Goal: Information Seeking & Learning: Learn about a topic

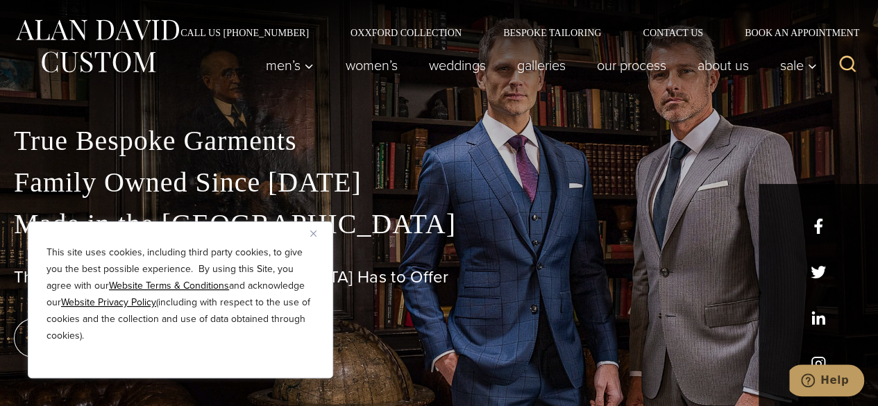
click at [311, 232] on img "Close" at bounding box center [313, 233] width 6 height 6
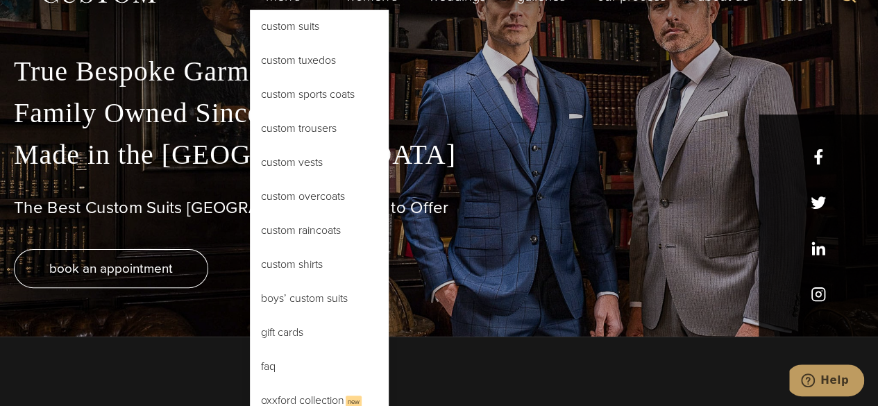
scroll to position [208, 0]
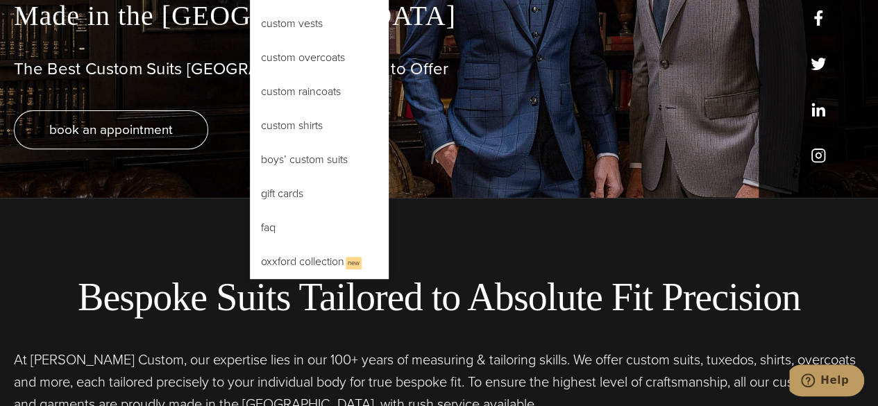
click at [284, 232] on link "FAQ" at bounding box center [319, 227] width 139 height 33
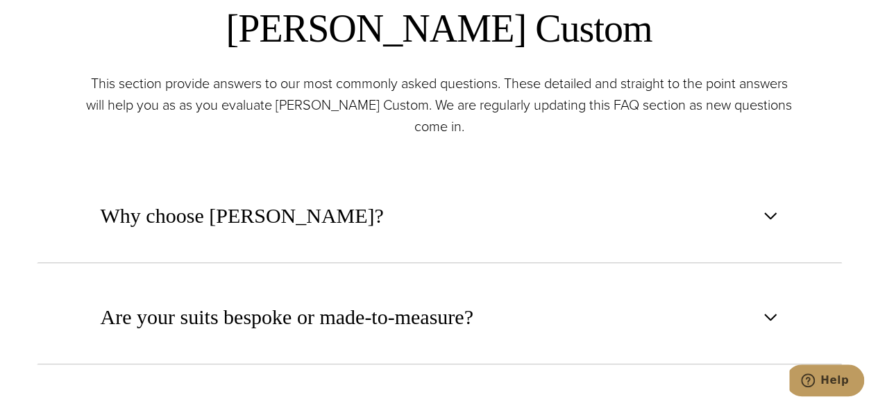
scroll to position [624, 0]
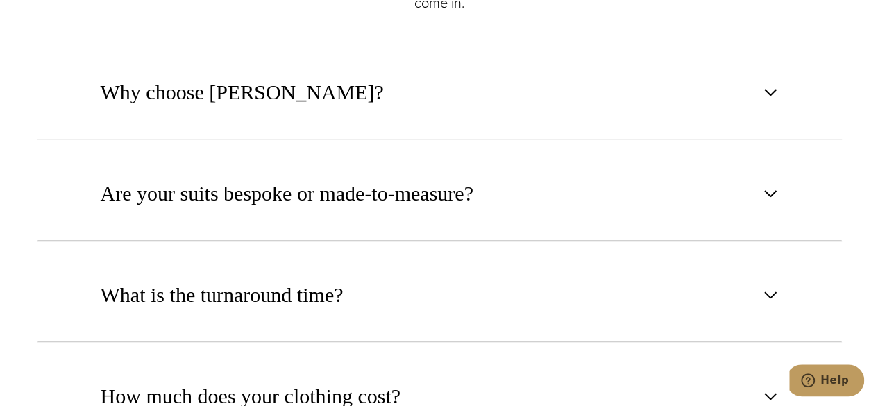
click at [310, 100] on span "Why choose Alan David?" at bounding box center [242, 92] width 283 height 31
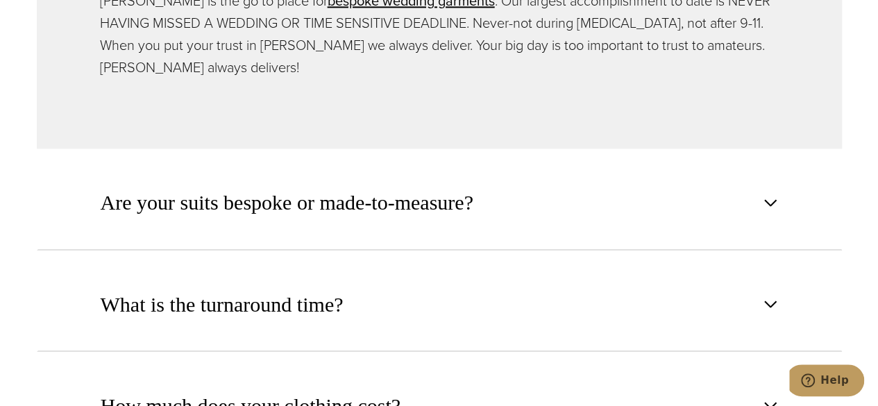
scroll to position [1041, 0]
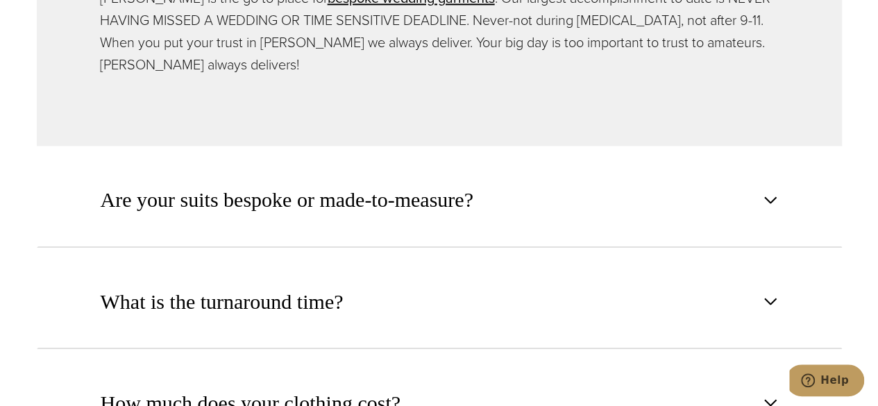
click at [365, 161] on button "Are your suits bespoke or made-to-measure?" at bounding box center [439, 200] width 805 height 94
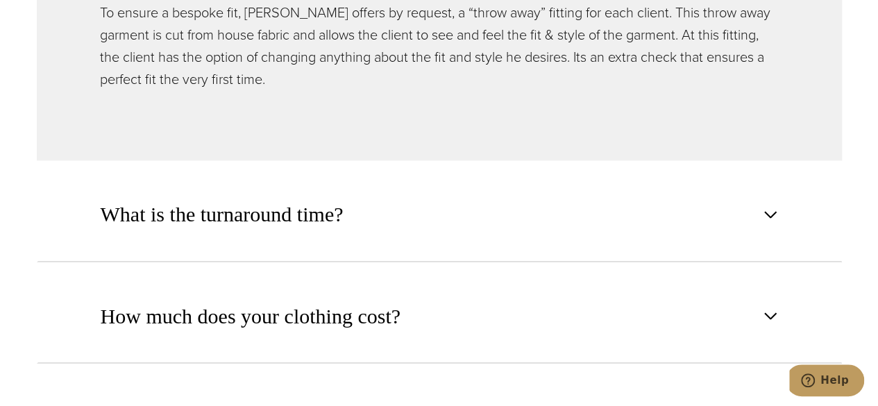
click at [355, 212] on button "What is the turnaround time?" at bounding box center [439, 214] width 805 height 94
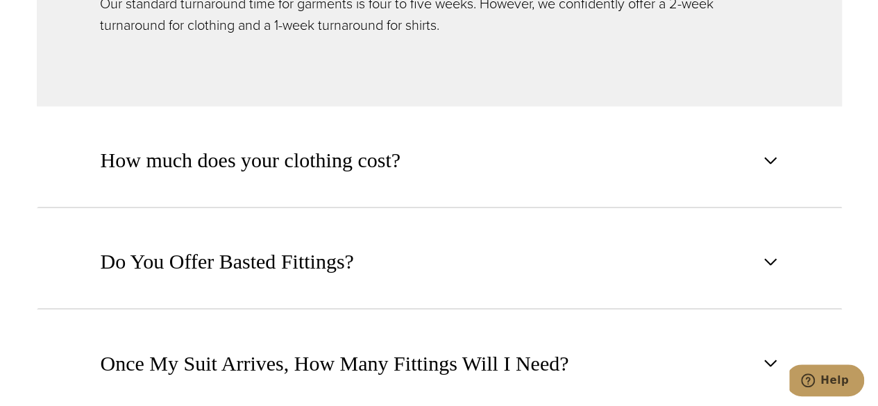
scroll to position [833, 0]
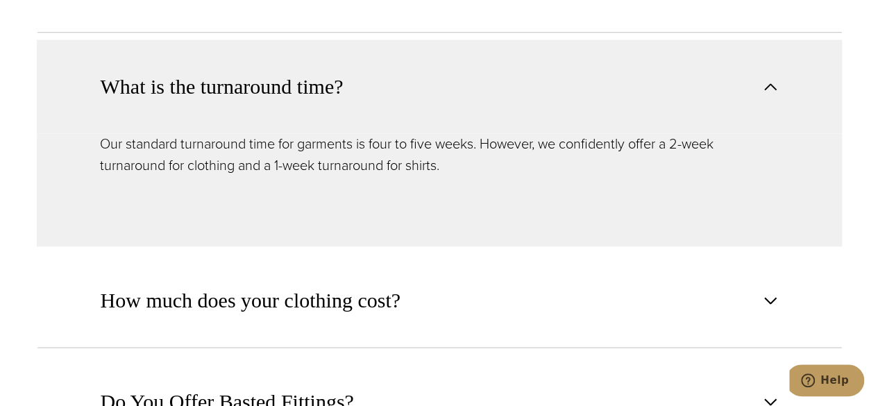
click at [388, 291] on span "How much does your clothing cost?" at bounding box center [251, 300] width 300 height 31
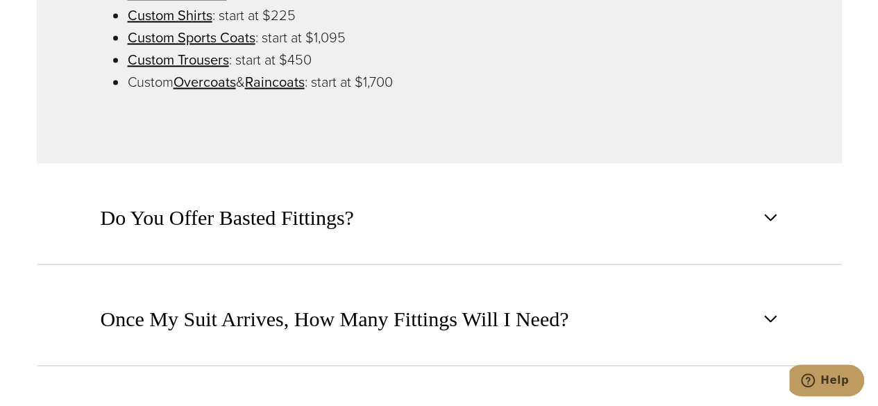
scroll to position [1179, 0]
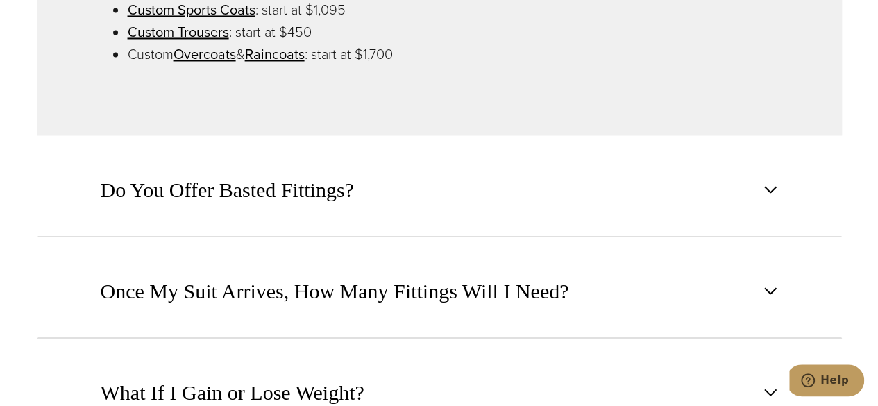
click at [336, 185] on span "Do You Offer Basted Fittings?" at bounding box center [227, 189] width 253 height 31
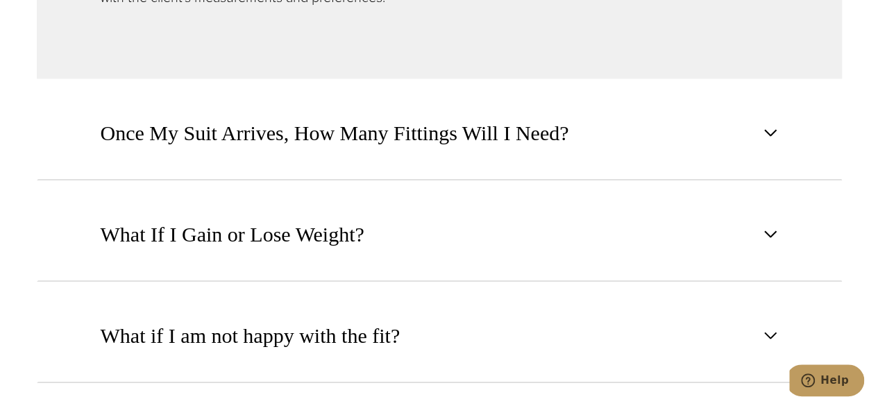
scroll to position [1318, 0]
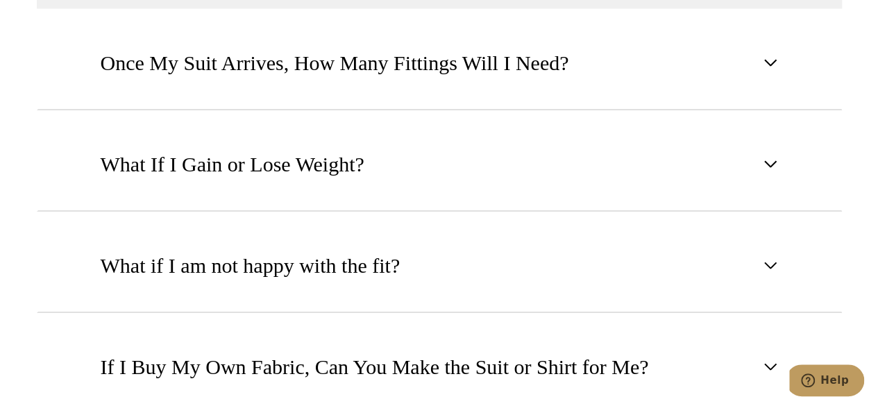
click at [336, 164] on span "What If I Gain or Lose Weight?" at bounding box center [233, 164] width 264 height 31
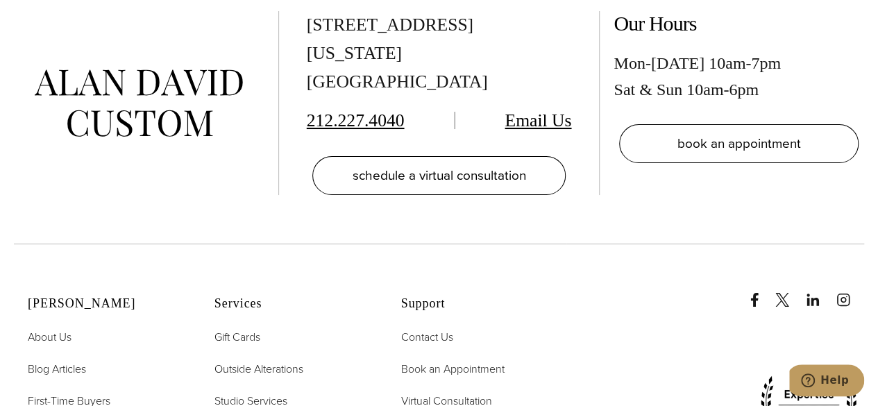
scroll to position [2706, 0]
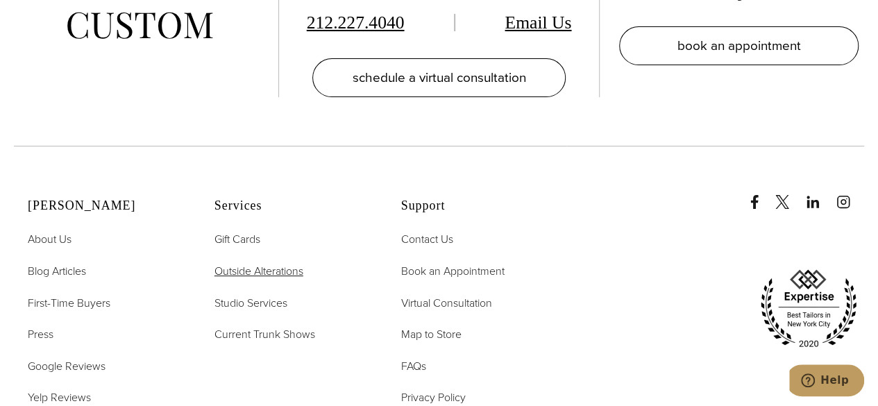
click at [287, 263] on span "Outside Alterations" at bounding box center [258, 271] width 89 height 16
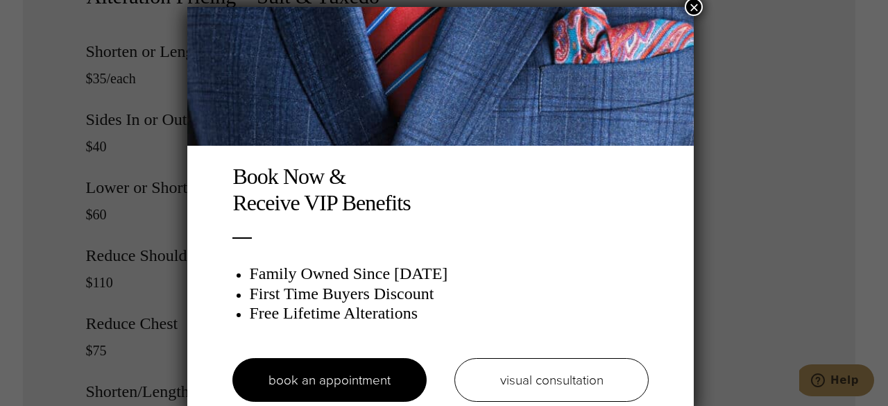
scroll to position [7, 0]
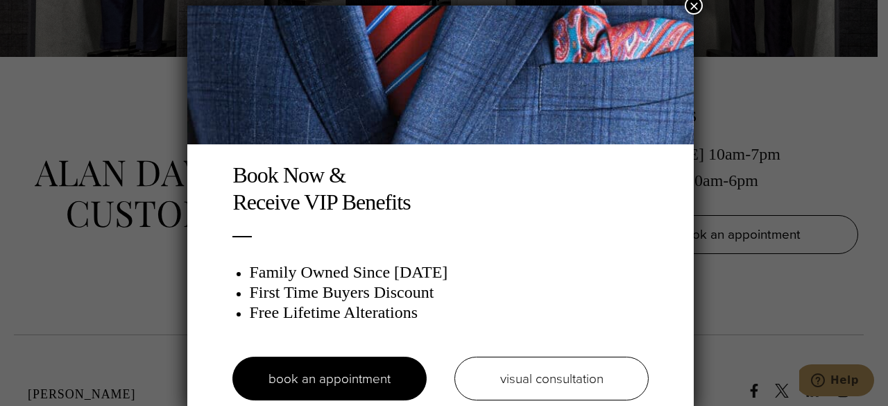
scroll to position [7, 0]
